Goal: Use online tool/utility: Utilize a website feature to perform a specific function

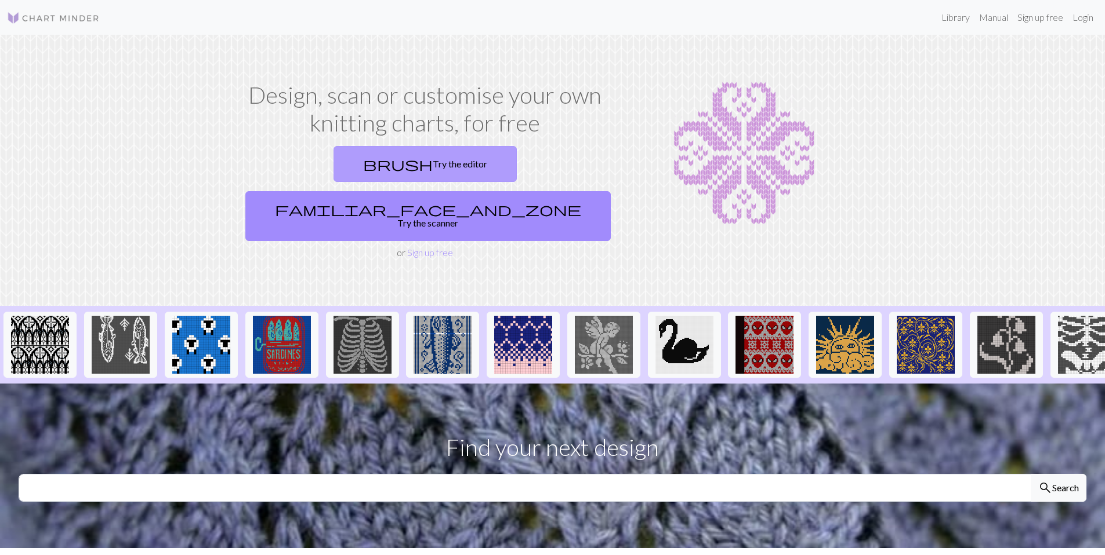
click at [383, 164] on link "brush Try the editor" at bounding box center [424, 164] width 183 height 36
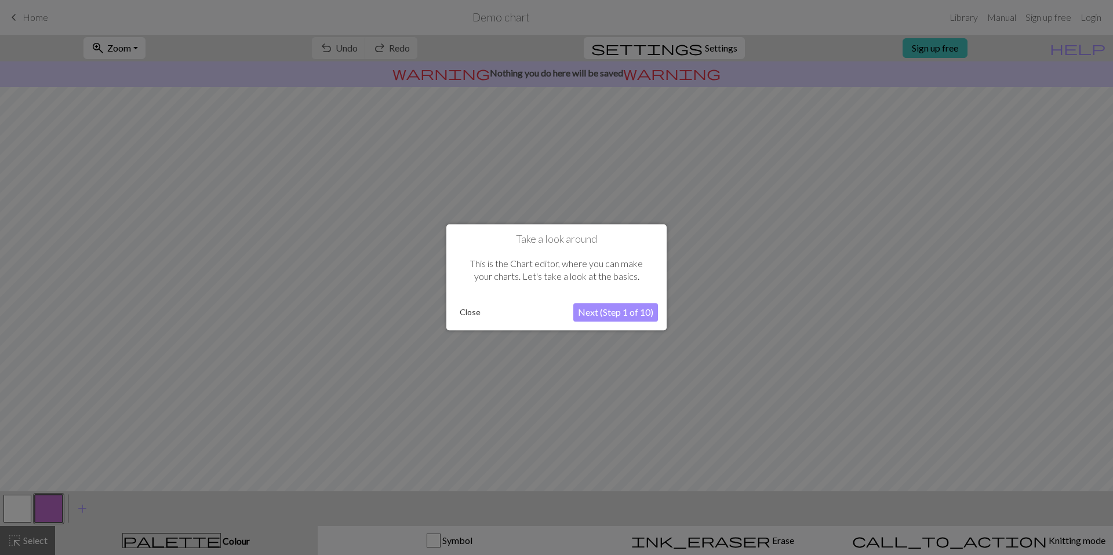
click at [467, 308] on button "Close" at bounding box center [470, 312] width 30 height 17
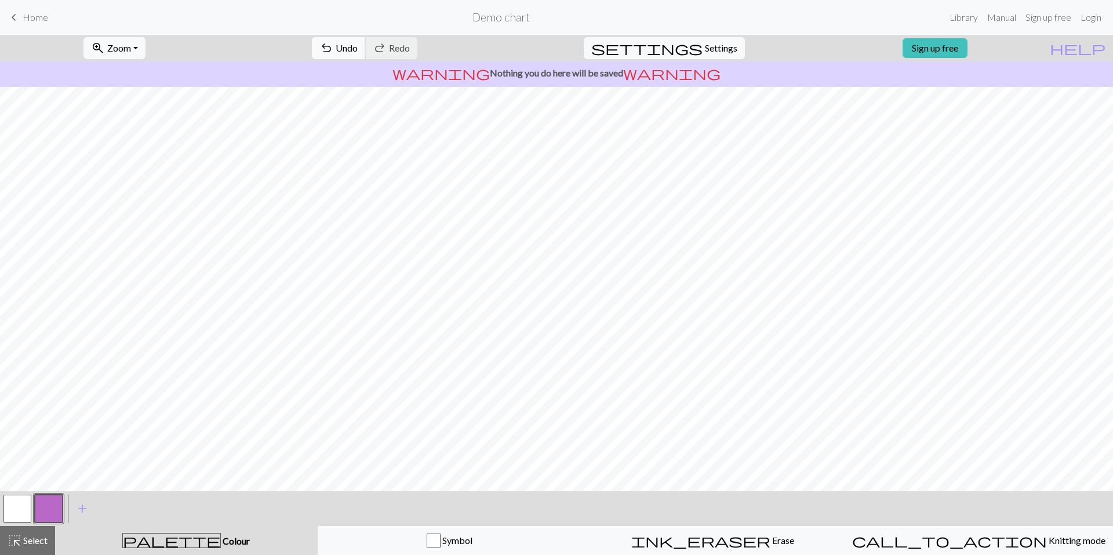
click at [358, 48] on span "Undo" at bounding box center [347, 47] width 22 height 11
click at [720, 46] on span "Settings" at bounding box center [721, 48] width 32 height 14
select select "aran"
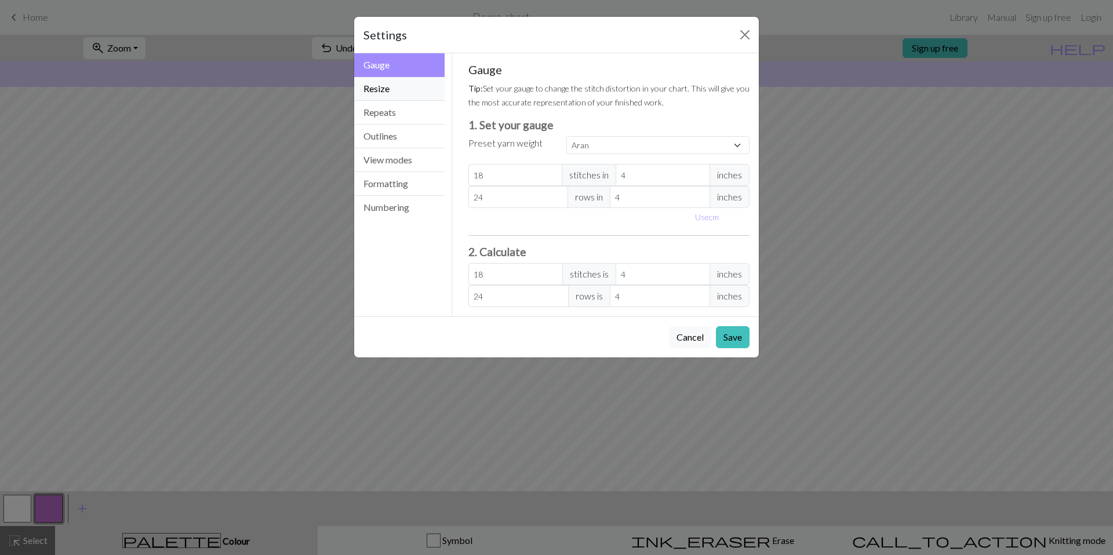
click at [399, 89] on button "Resize" at bounding box center [399, 89] width 90 height 24
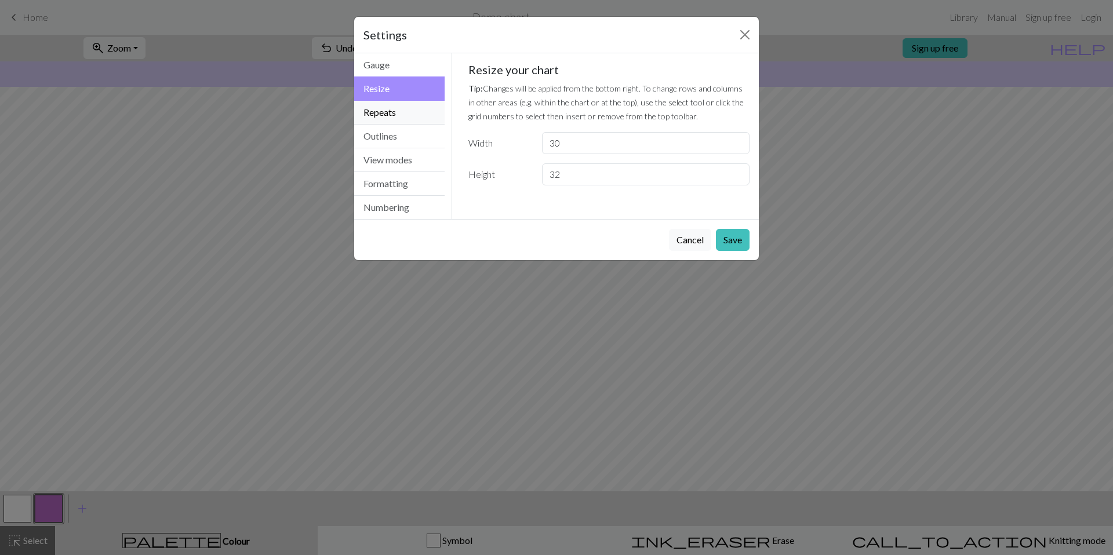
click at [404, 121] on button "Repeats" at bounding box center [399, 113] width 90 height 24
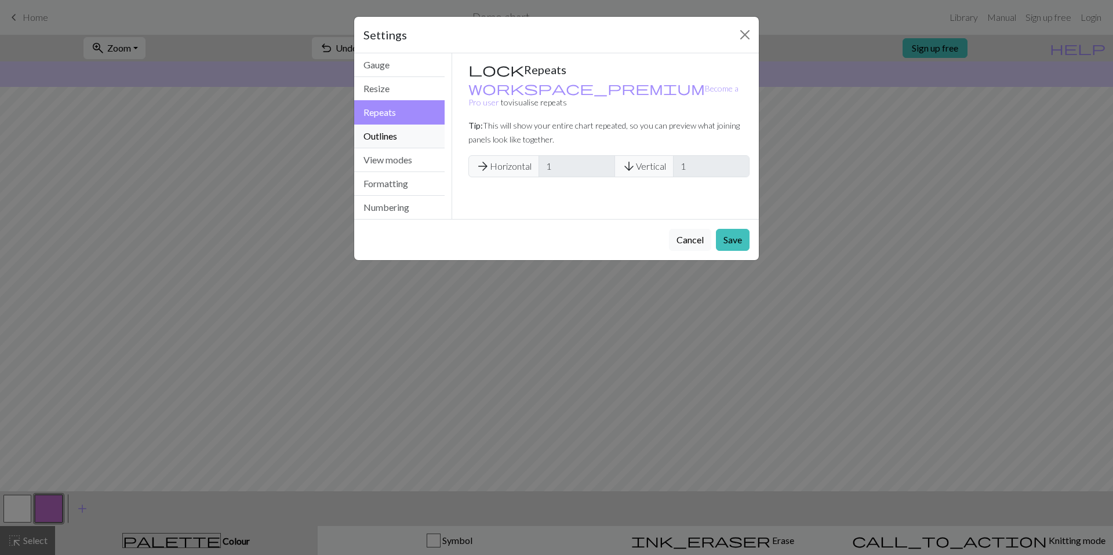
click at [403, 137] on button "Outlines" at bounding box center [399, 137] width 90 height 24
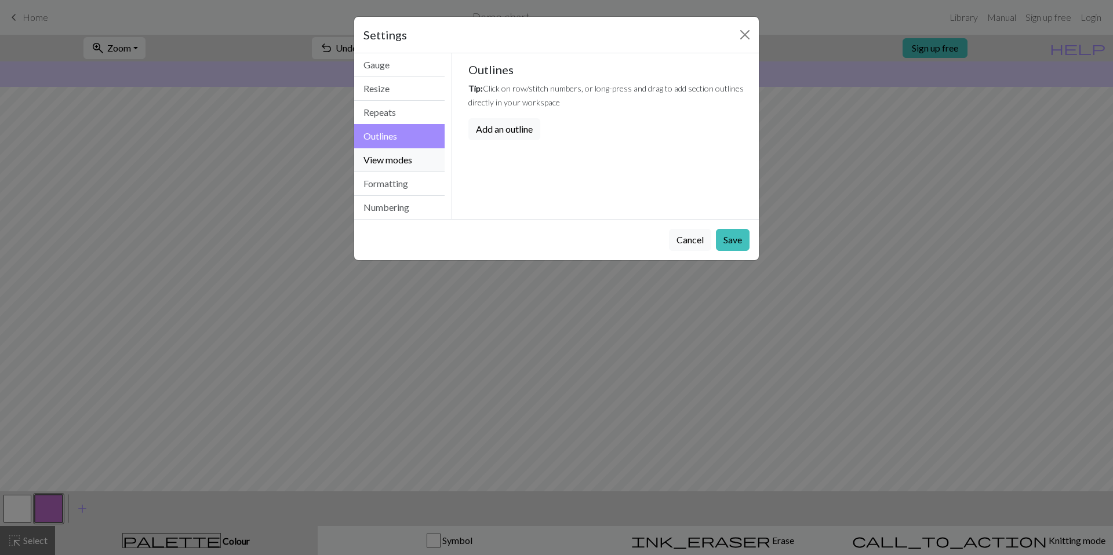
click at [401, 164] on button "View modes" at bounding box center [399, 160] width 90 height 24
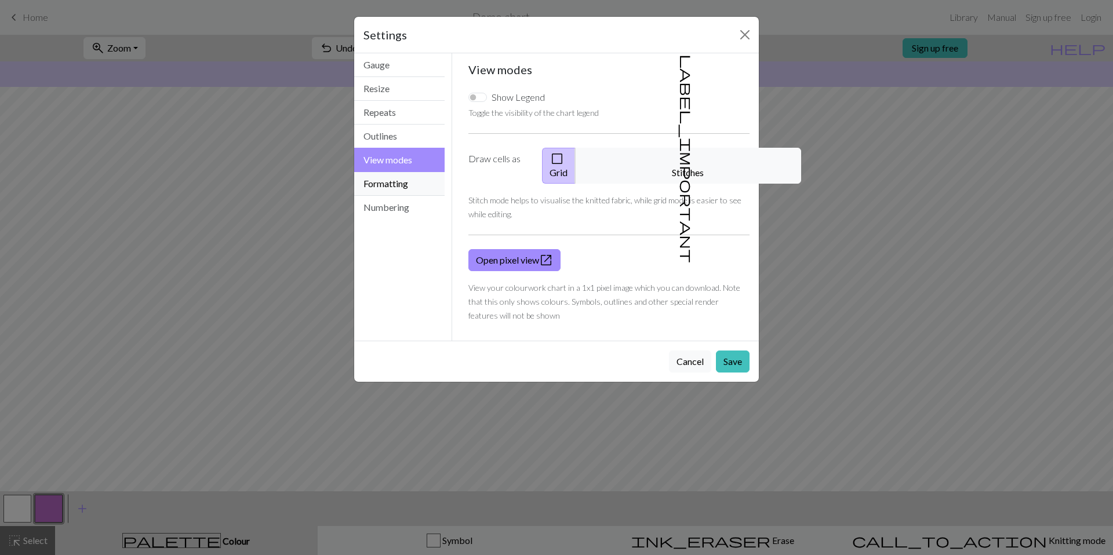
click at [401, 181] on button "Formatting" at bounding box center [399, 184] width 90 height 24
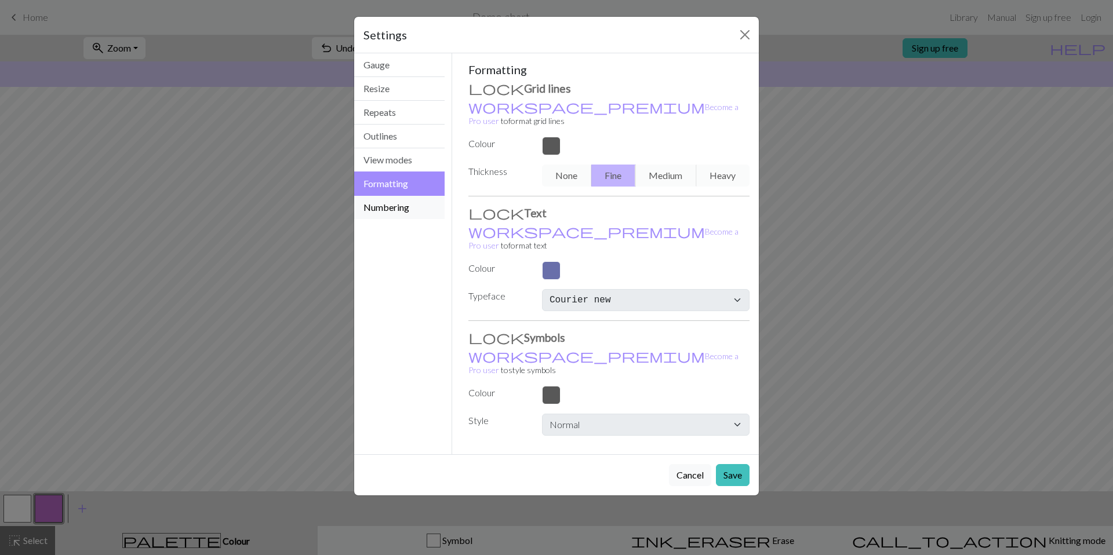
click at [387, 215] on button "Numbering" at bounding box center [399, 207] width 90 height 23
